Goal: Find specific page/section: Find specific page/section

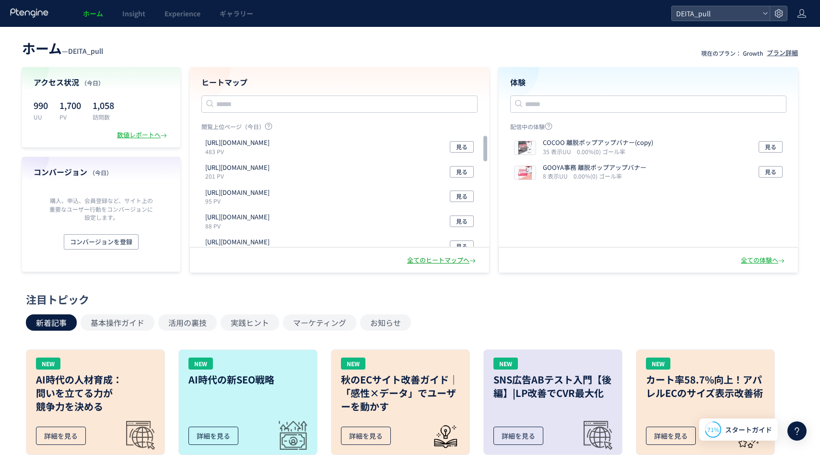
click at [442, 258] on div "全てのヒートマップへ" at bounding box center [442, 260] width 71 height 9
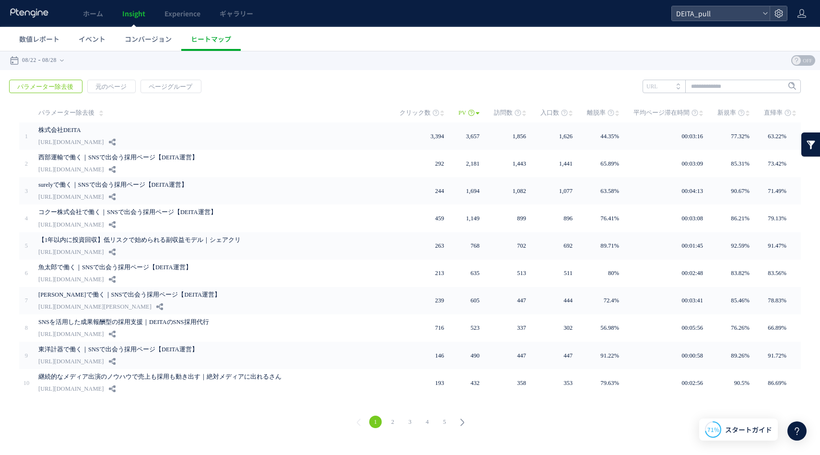
click at [461, 421] on icon at bounding box center [462, 421] width 13 height 13
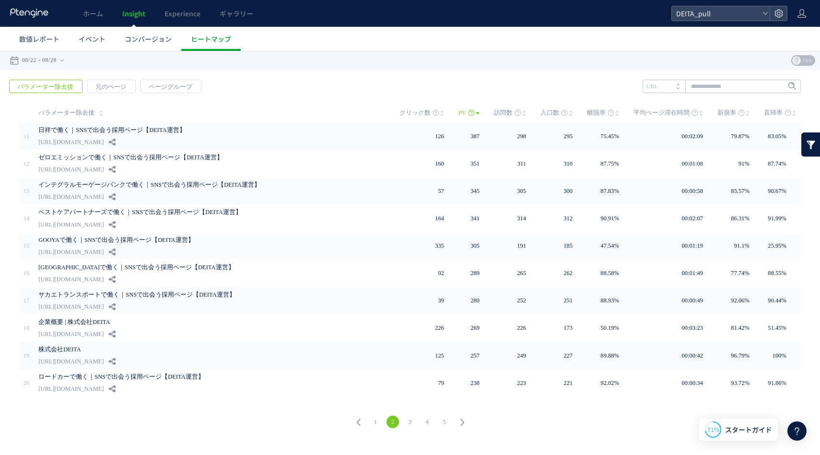
click at [464, 421] on icon at bounding box center [462, 421] width 13 height 13
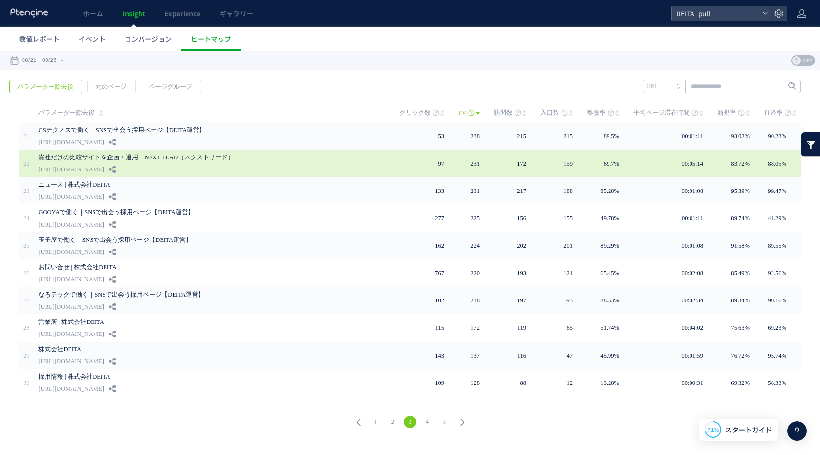
click at [193, 157] on link "貴社だけの比較サイトを企画・運用｜NEXT LEAD（ネクストリード）" at bounding box center [201, 158] width 326 height 12
drag, startPoint x: 130, startPoint y: 169, endPoint x: 40, endPoint y: 173, distance: 90.7
click at [39, 172] on div "貴社だけの比較サイトを企画・運用｜NEXT LEAD（ネクストリード） [URL][DOMAIN_NAME]" at bounding box center [212, 163] width 348 height 27
copy div "[URL][DOMAIN_NAME]"
